Goal: Information Seeking & Learning: Find specific fact

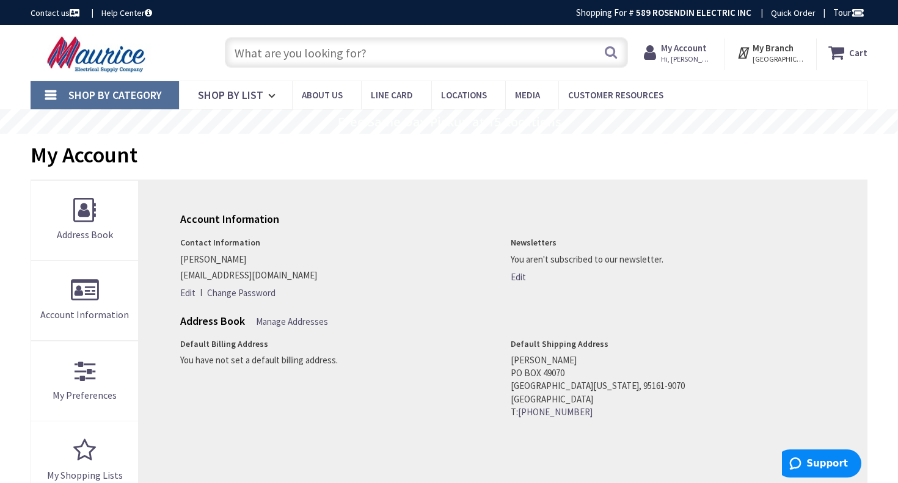
click at [329, 55] on input "text" at bounding box center [426, 52] width 403 height 31
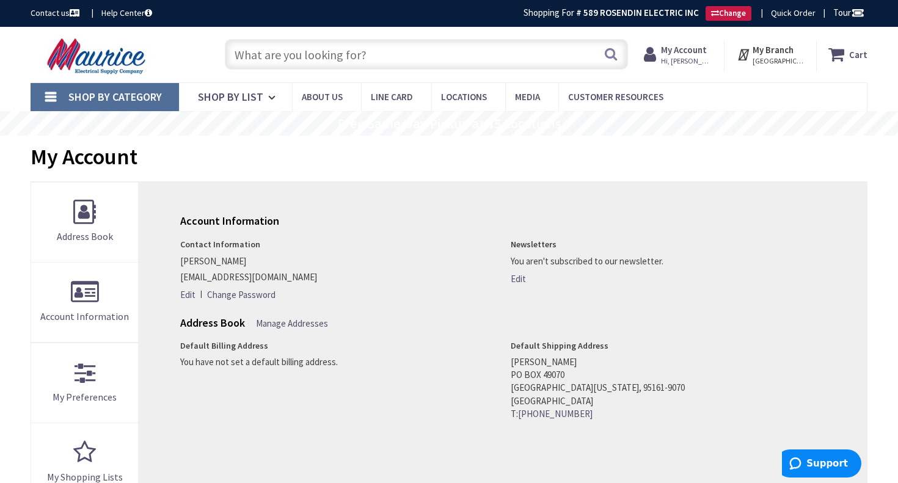
paste input "AYPO4/0"
type input "AYPO4/0"
click at [611, 59] on button "Search" at bounding box center [611, 53] width 16 height 27
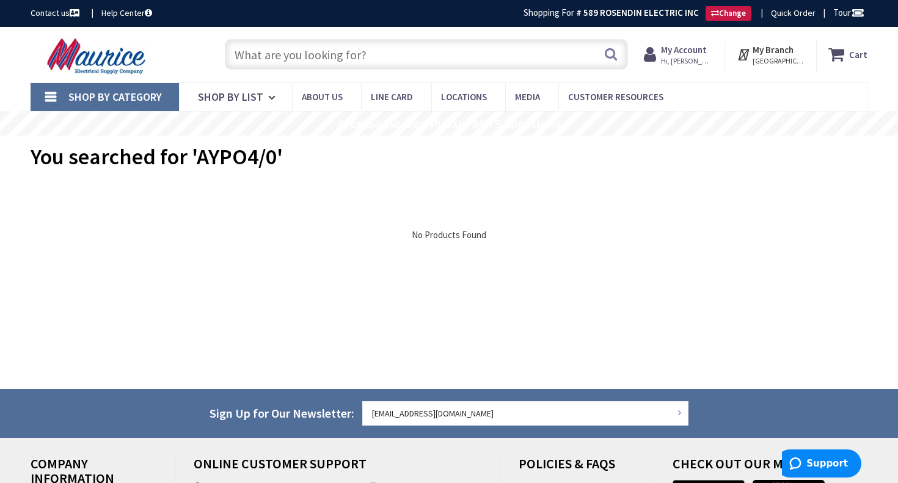
click at [331, 59] on input "text" at bounding box center [426, 54] width 403 height 31
paste input "YEV28P2/0X100FX"
type input "YEV28P2/0X100FX"
click at [609, 56] on button "Search" at bounding box center [611, 53] width 16 height 27
